Goal: Check status: Check status

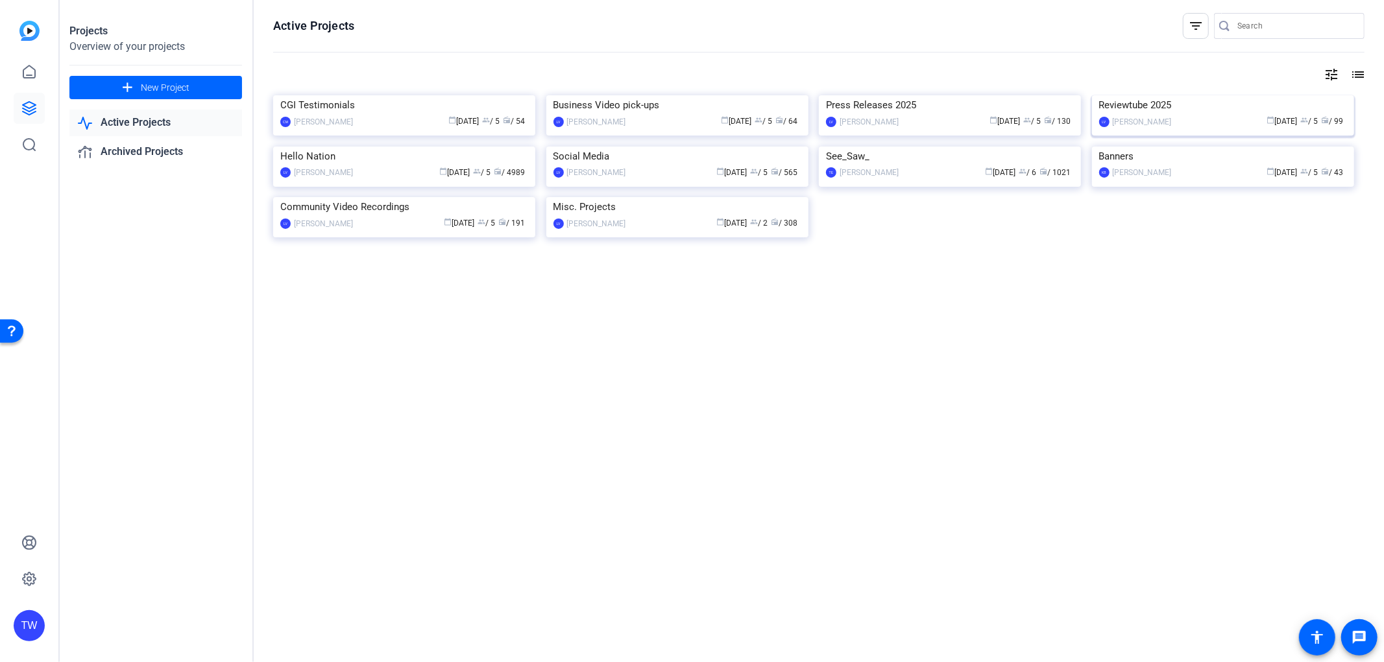
click at [1168, 95] on img at bounding box center [1223, 95] width 262 height 0
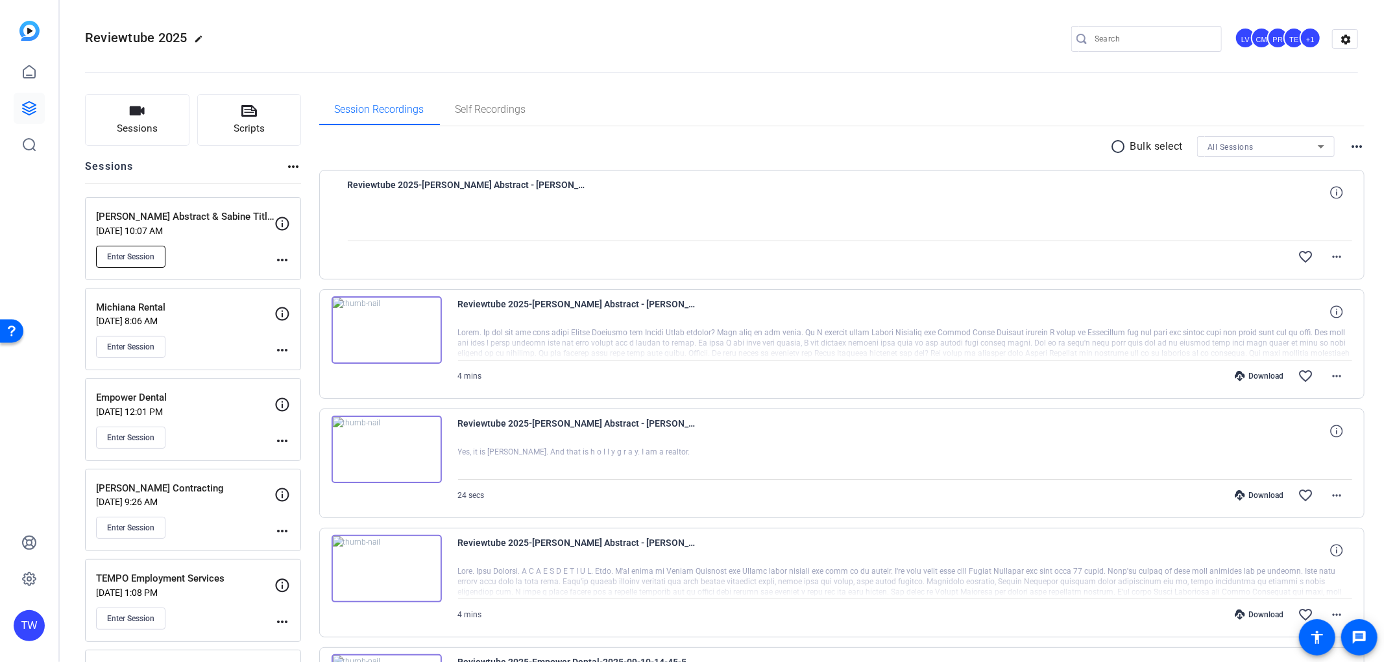
click at [156, 256] on button "Enter Session" at bounding box center [130, 257] width 69 height 22
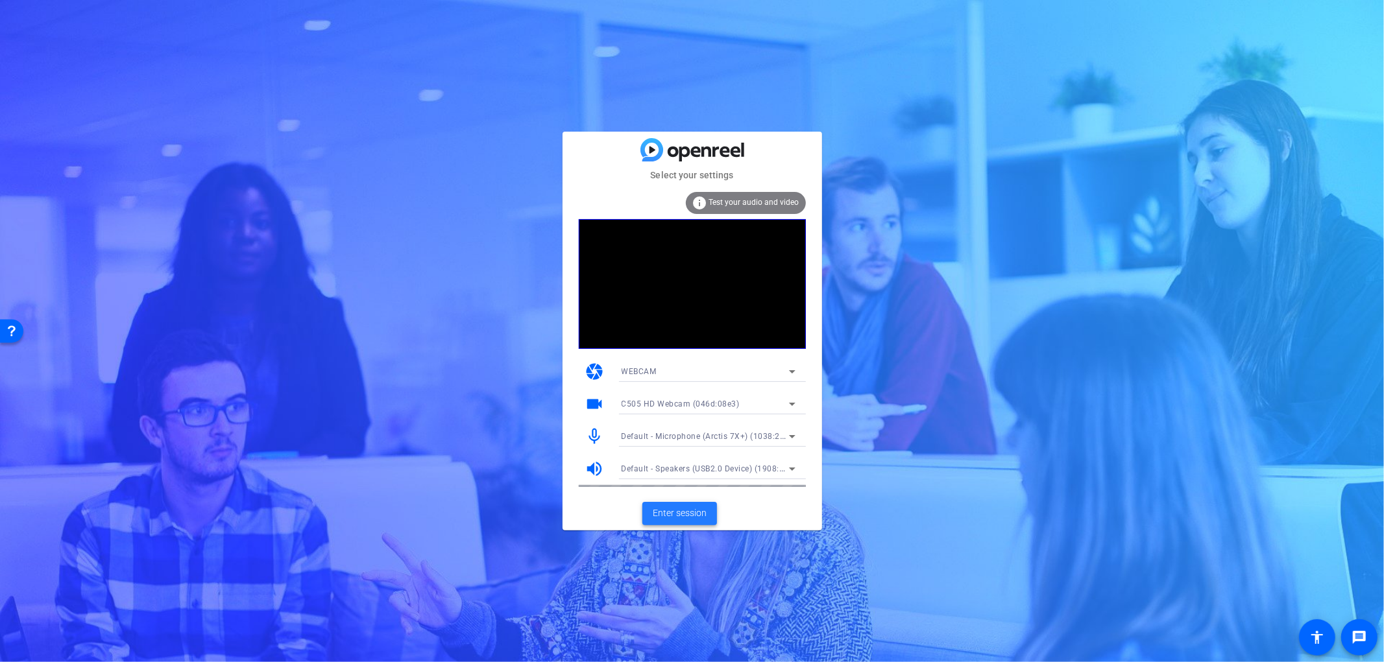
click at [692, 506] on span at bounding box center [679, 513] width 75 height 31
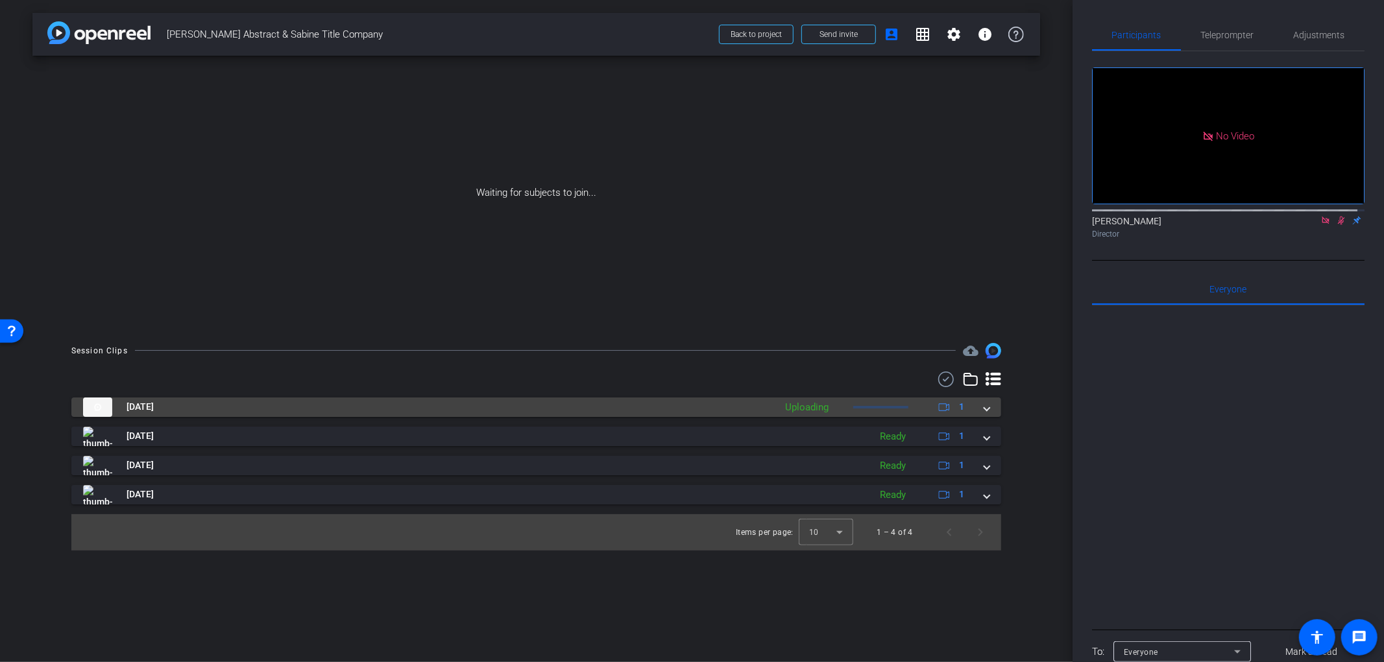
click at [982, 407] on div "Sep 25, 2025 Uploading 1" at bounding box center [533, 407] width 901 height 19
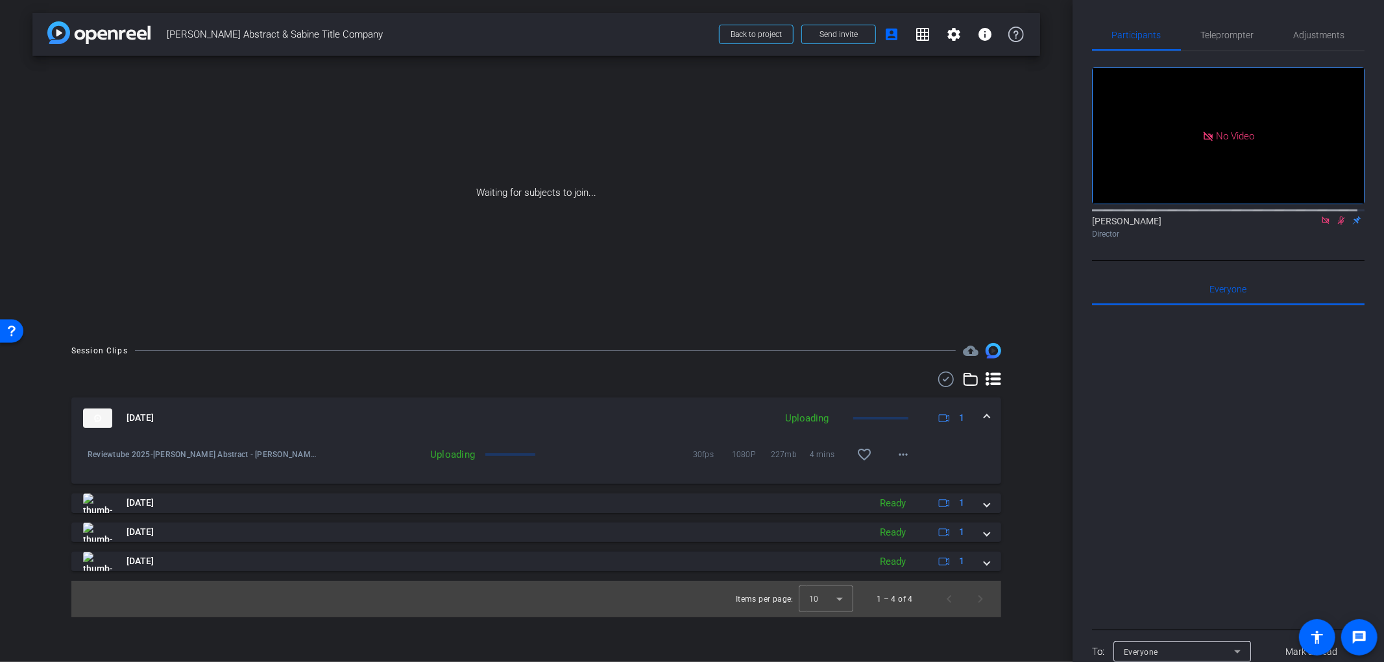
click at [984, 412] on span at bounding box center [986, 418] width 5 height 14
